Goal: Task Accomplishment & Management: Manage account settings

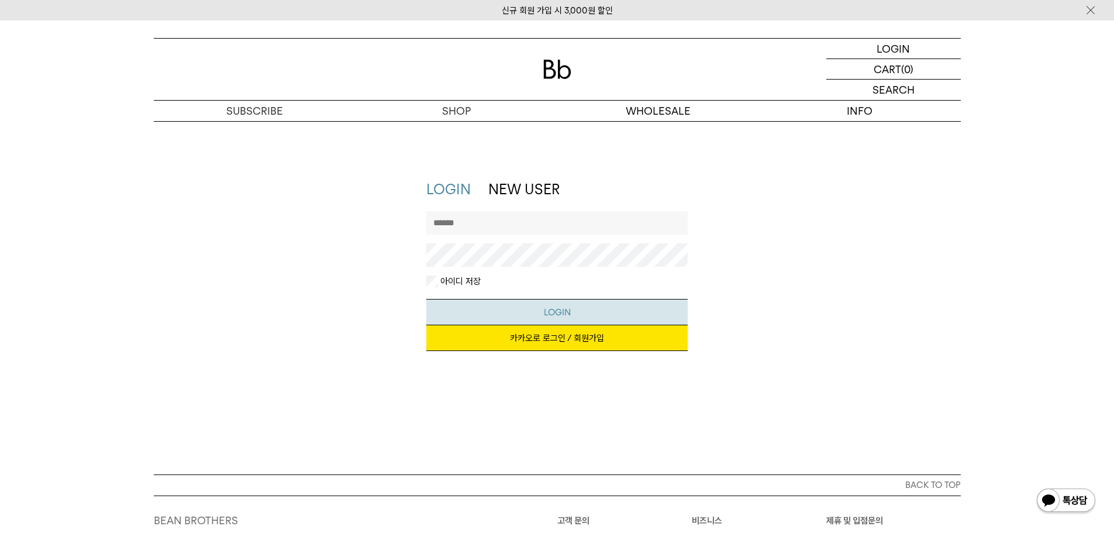
type input "**********"
click at [532, 303] on button "LOGIN" at bounding box center [556, 312] width 261 height 26
click at [594, 347] on link "카카오로 로그인 / 회원가입" at bounding box center [556, 338] width 261 height 26
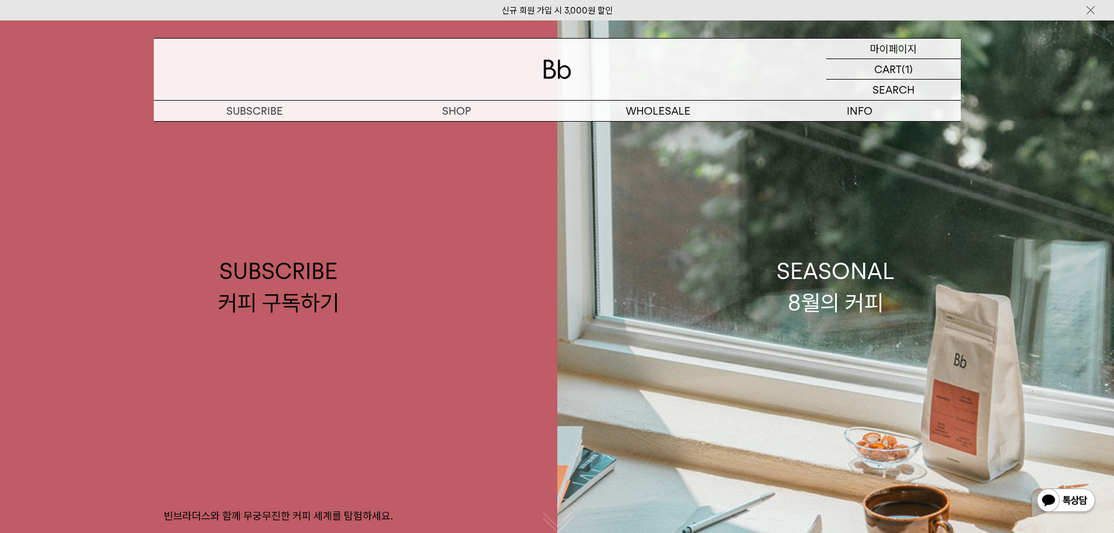
click at [910, 43] on p "마이페이지" at bounding box center [893, 49] width 47 height 20
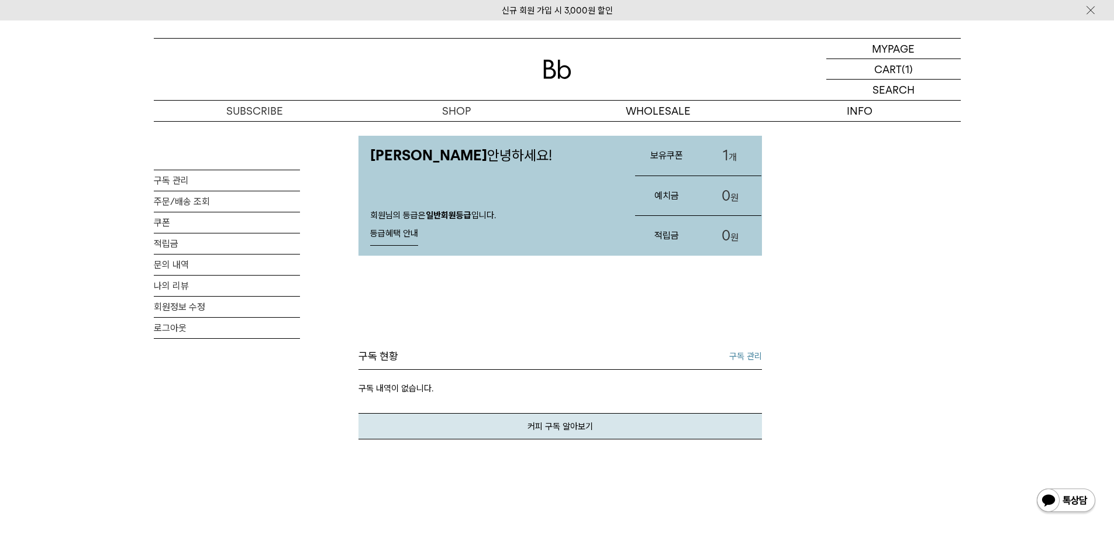
scroll to position [58, 0]
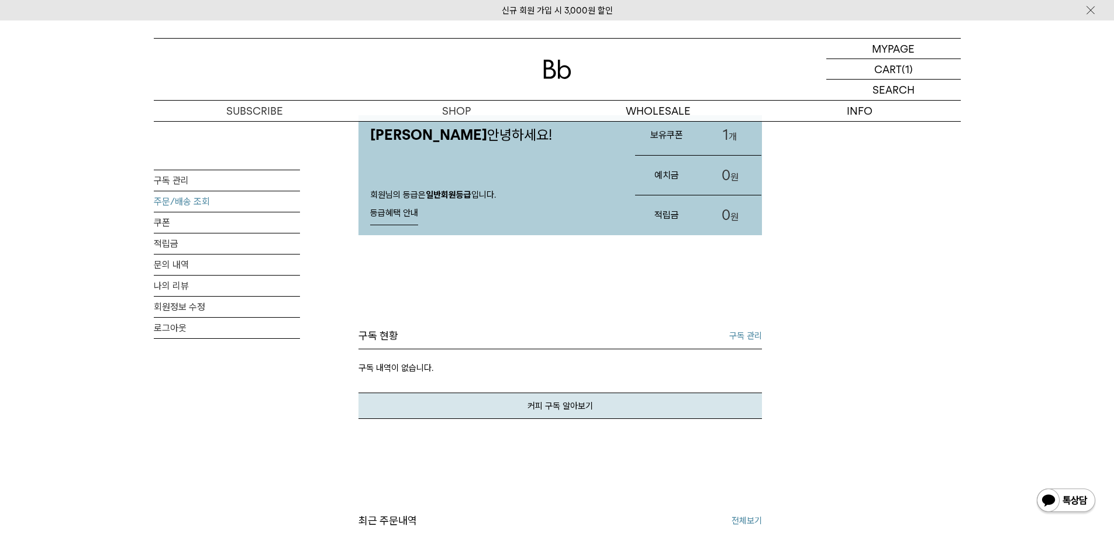
click at [182, 205] on link "주문/배송 조회" at bounding box center [227, 201] width 146 height 20
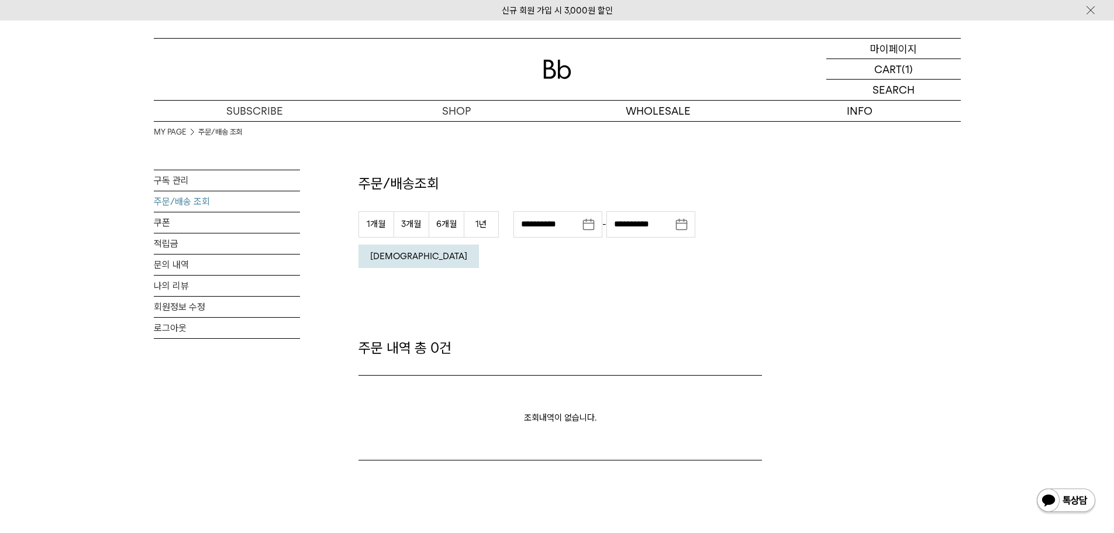
click at [879, 55] on p "마이페이지" at bounding box center [893, 49] width 47 height 20
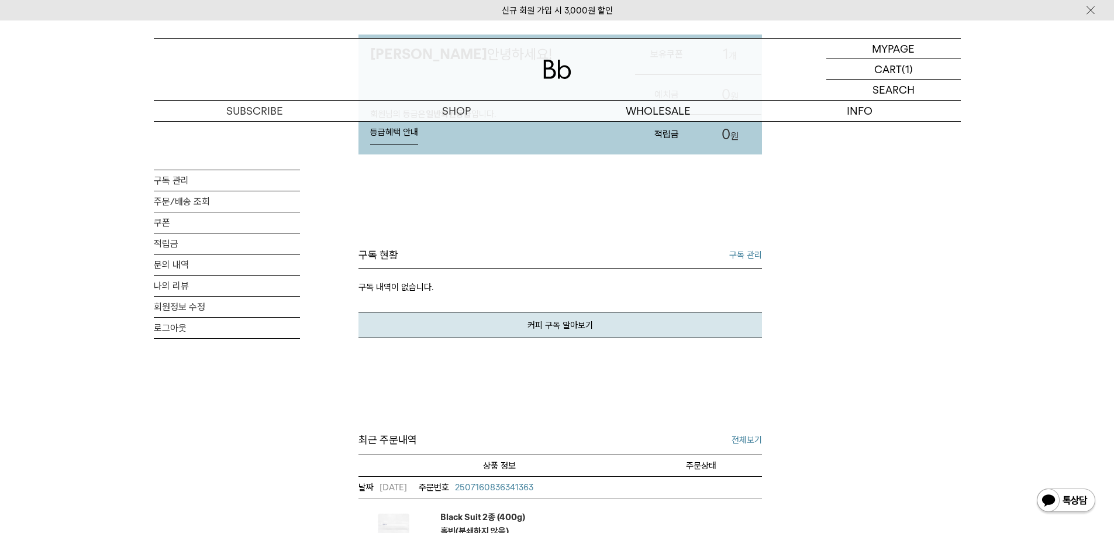
scroll to position [292, 0]
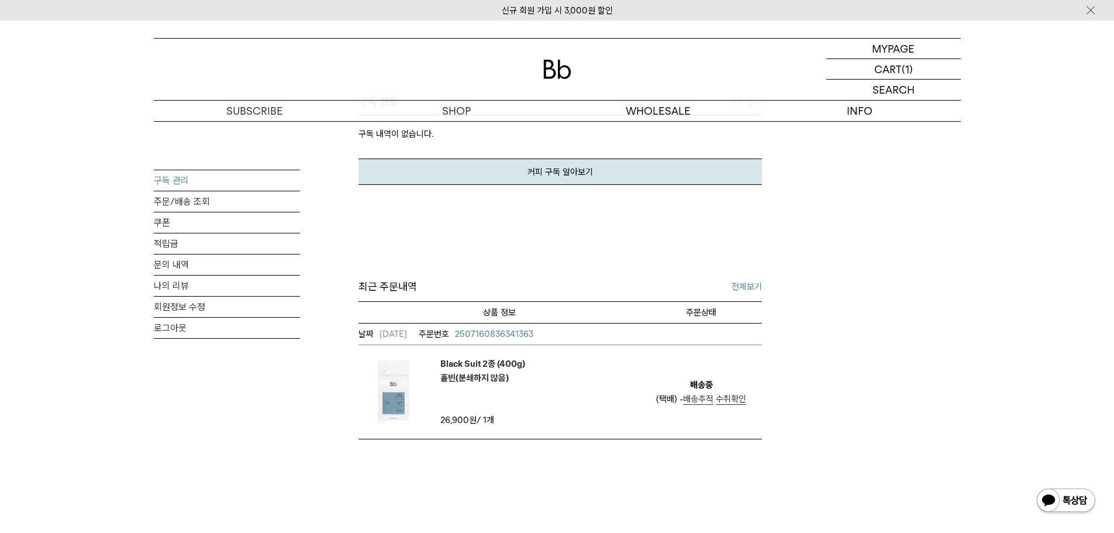
click at [228, 178] on link "구독 관리" at bounding box center [227, 180] width 146 height 20
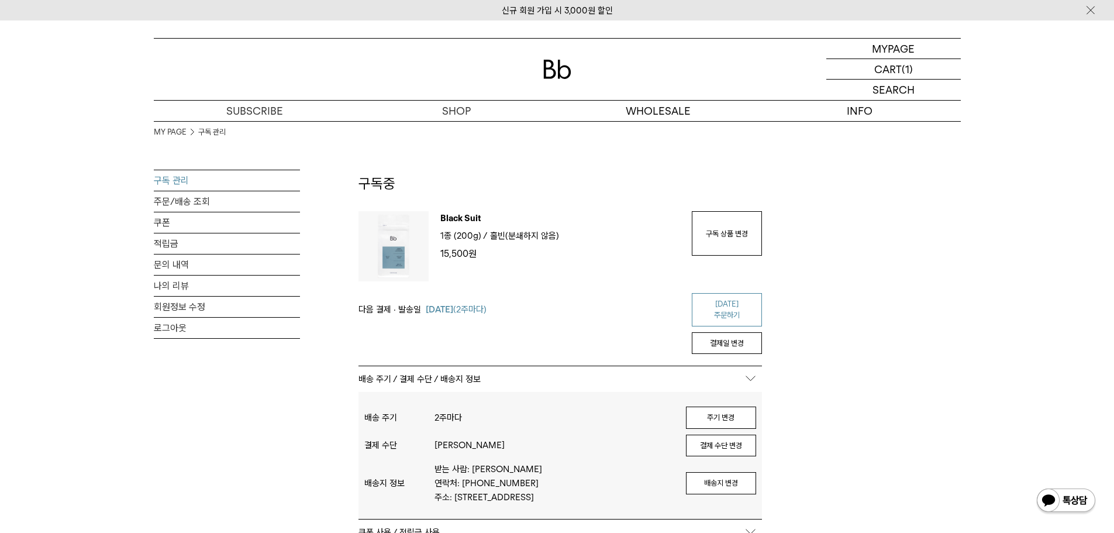
type input "**********"
click at [700, 305] on link "[DATE] 주문하기" at bounding box center [727, 309] width 70 height 33
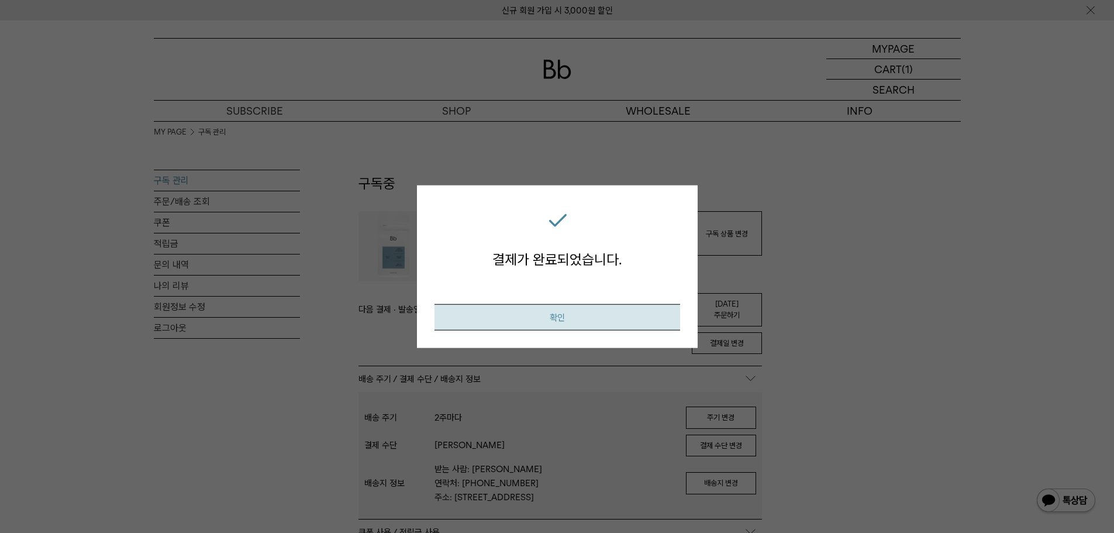
click at [615, 309] on button "확인" at bounding box center [557, 317] width 246 height 26
